Goal: Transaction & Acquisition: Purchase product/service

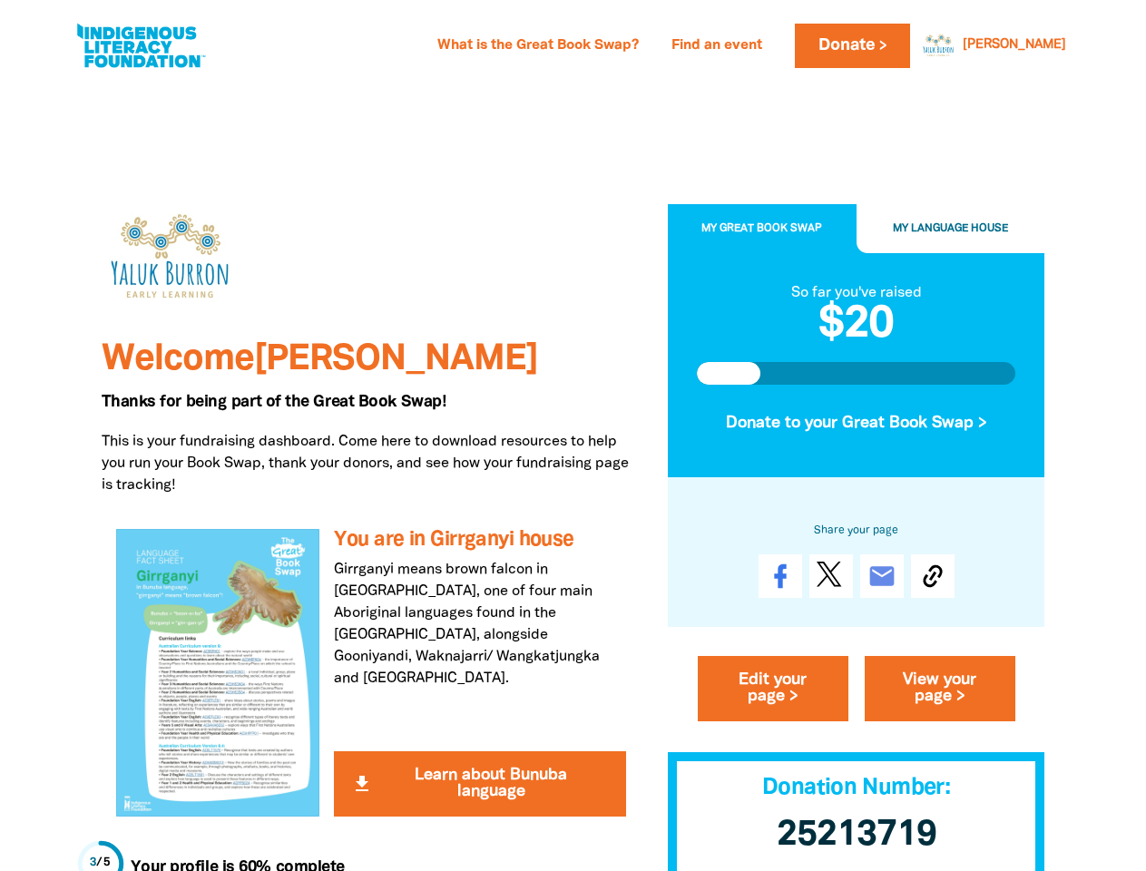
click at [573, 436] on p "This is your fundraising dashboard. Come here to download resources to help you…" at bounding box center [371, 463] width 539 height 65
click at [1050, 45] on link "[PERSON_NAME]" at bounding box center [1014, 45] width 103 height 13
click at [762, 230] on span "My Great Book Swap" at bounding box center [761, 229] width 121 height 10
click at [951, 230] on span "My Language House" at bounding box center [950, 229] width 115 height 10
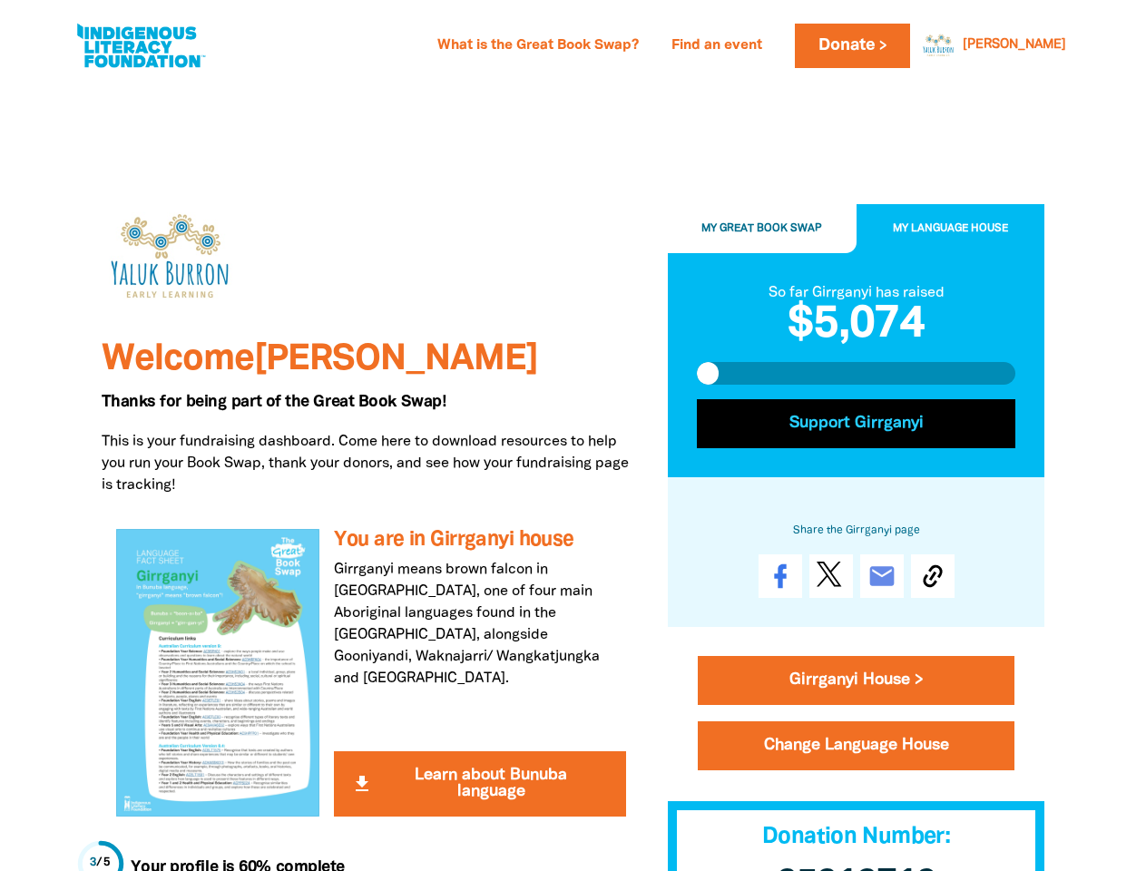
click at [857, 424] on button "Support Girrganyi" at bounding box center [856, 423] width 319 height 49
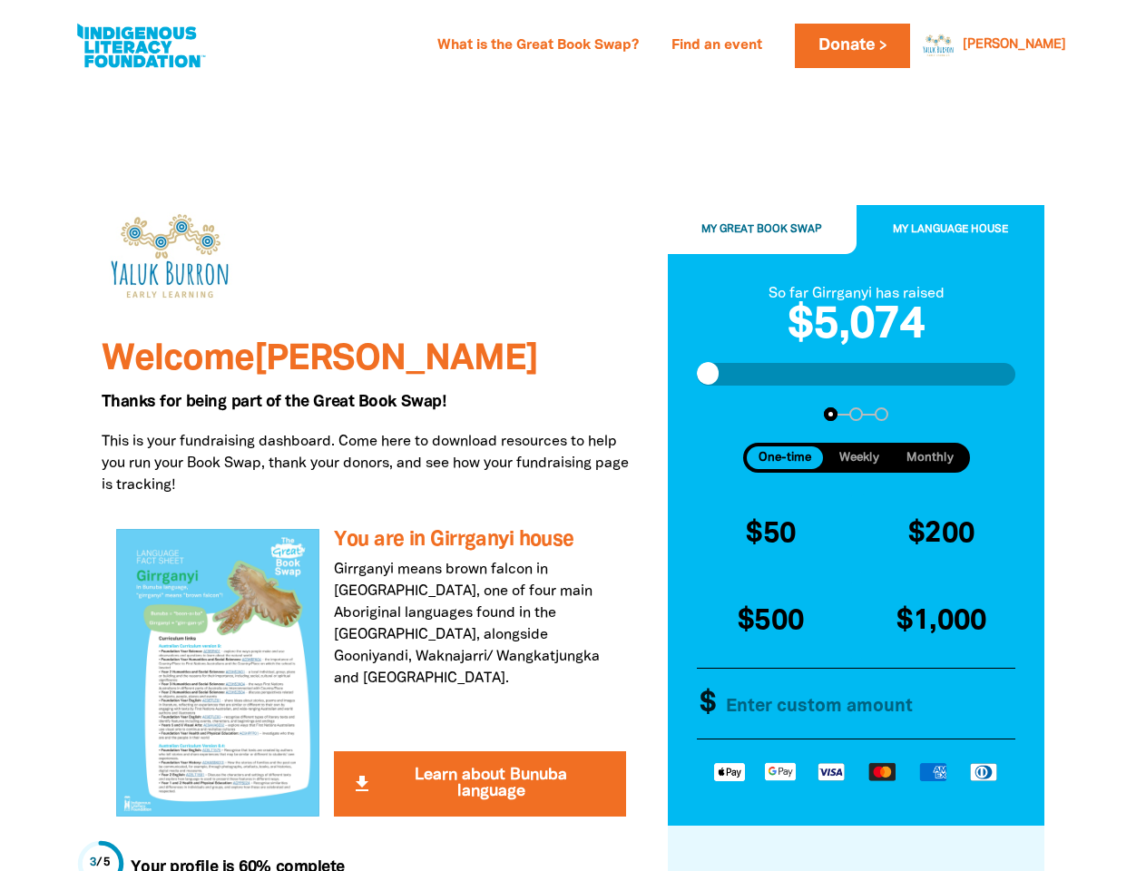
click at [933, 577] on div "$50 $200 $500 $1,000 Other Amount $" at bounding box center [857, 620] width 334 height 251
